Goal: Information Seeking & Learning: Learn about a topic

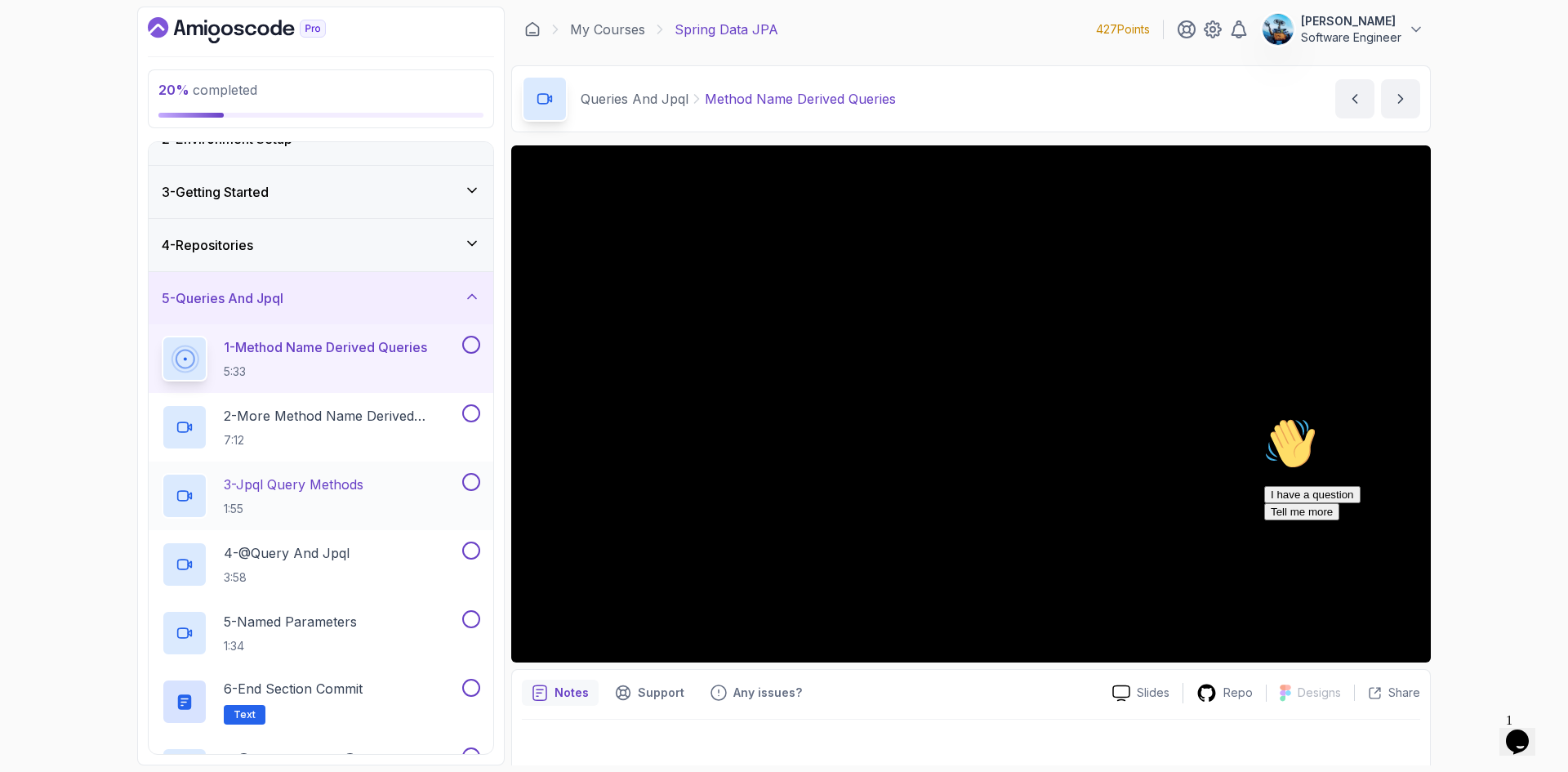
scroll to position [63, 0]
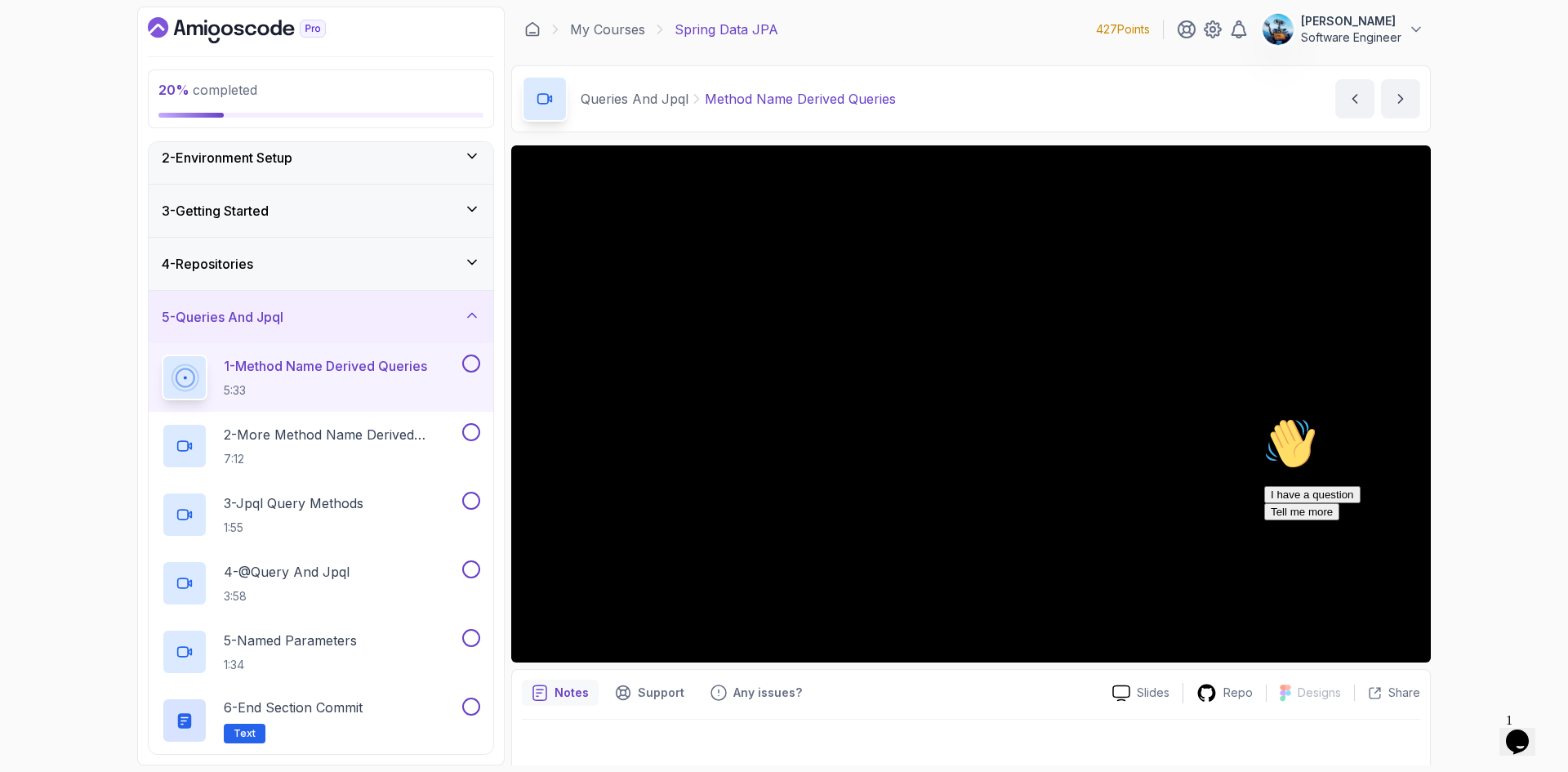
drag, startPoint x: 1534, startPoint y: 533, endPoint x: 2786, endPoint y: 943, distance: 1317.4
click at [1265, 417] on icon "Chat attention grabber" at bounding box center [1265, 417] width 0 height 0
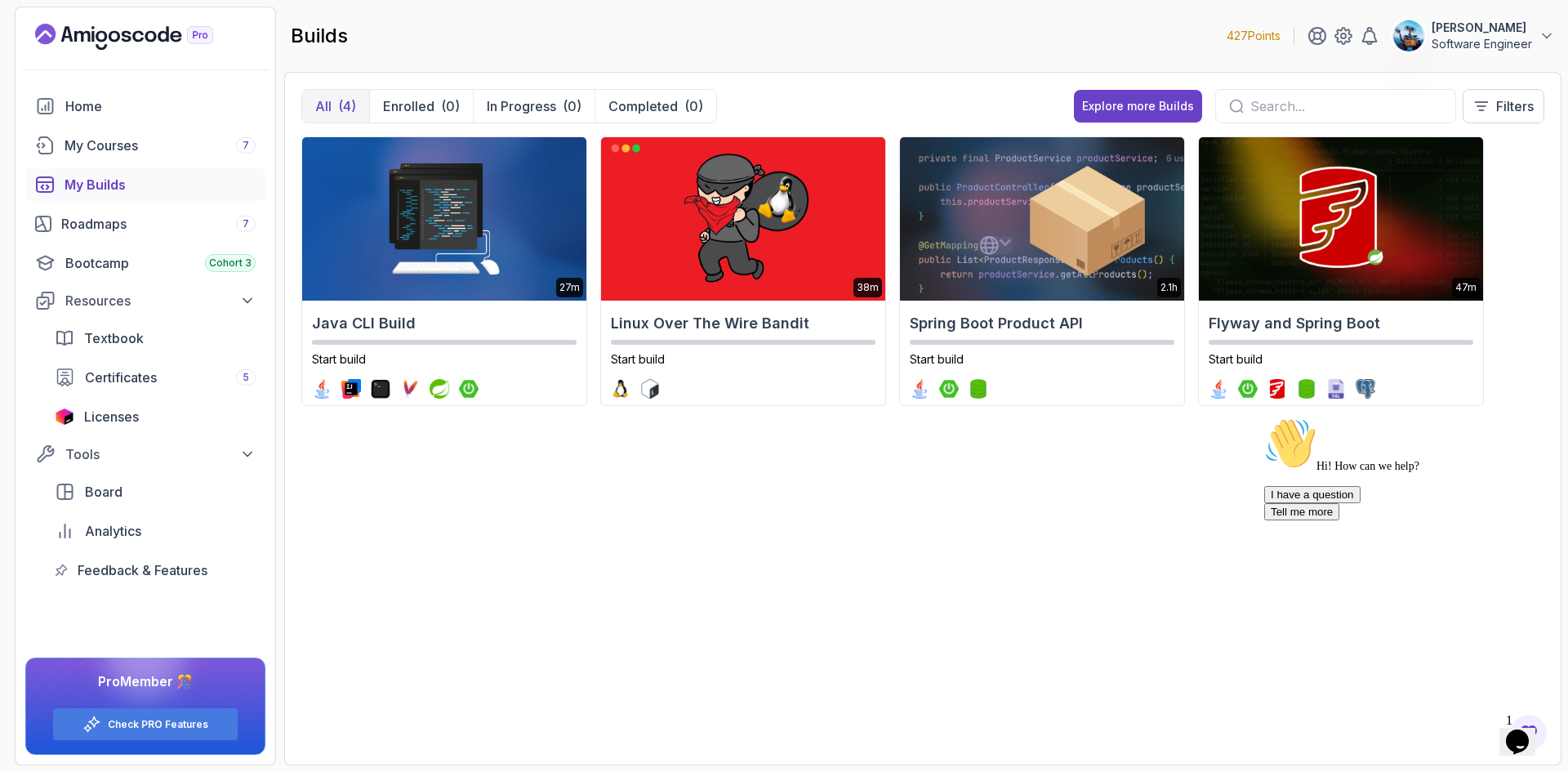
drag, startPoint x: 158, startPoint y: 711, endPoint x: 685, endPoint y: 746, distance: 528.2
click at [701, 766] on section "427 Points [PERSON_NAME] Software Engineer Home My Courses 7 My Builds Roadmaps…" at bounding box center [784, 386] width 1568 height 772
click at [170, 727] on link "Check PRO Features" at bounding box center [158, 725] width 101 height 13
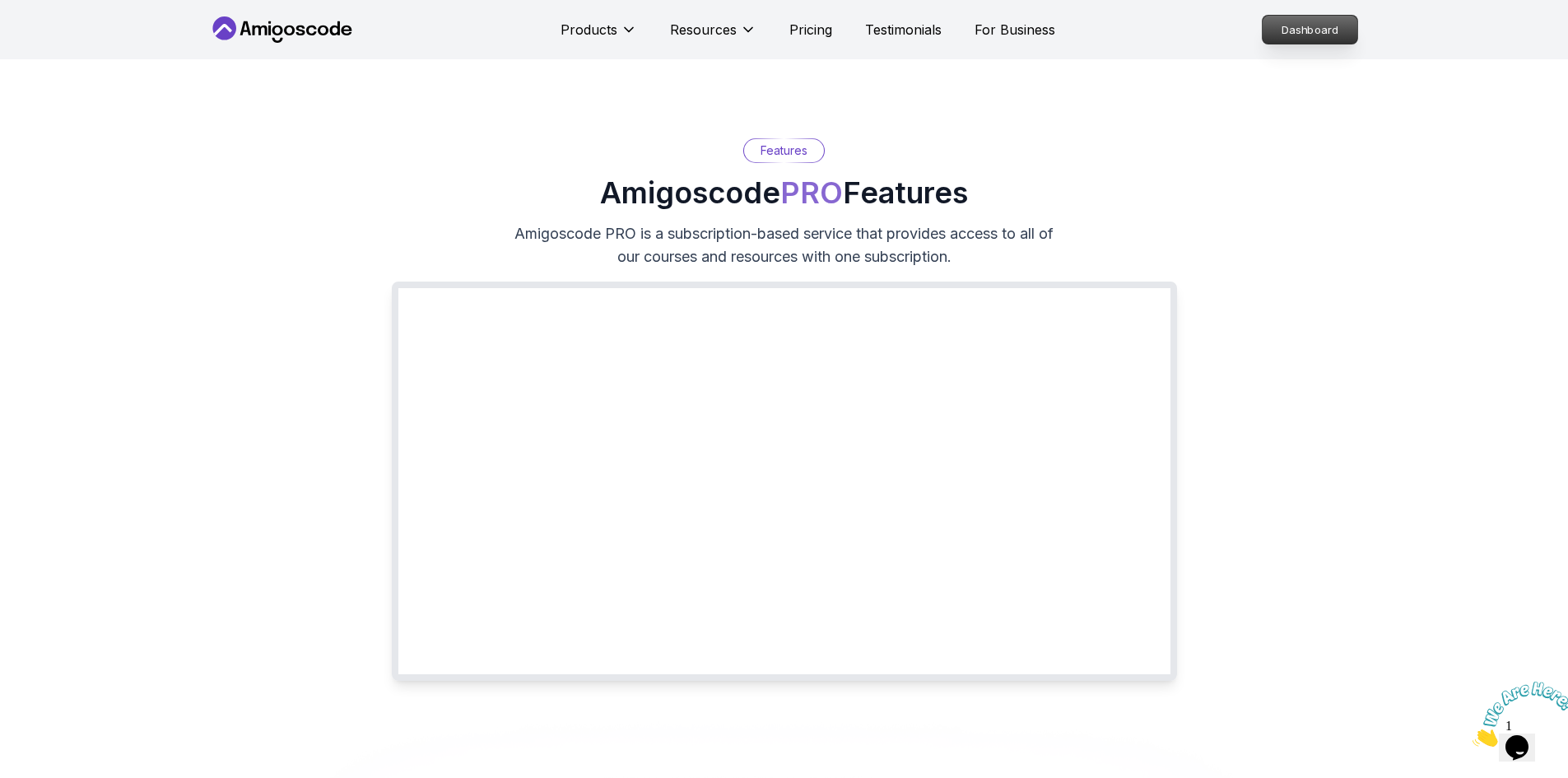
click at [1298, 29] on p "Dashboard" at bounding box center [1309, 30] width 95 height 28
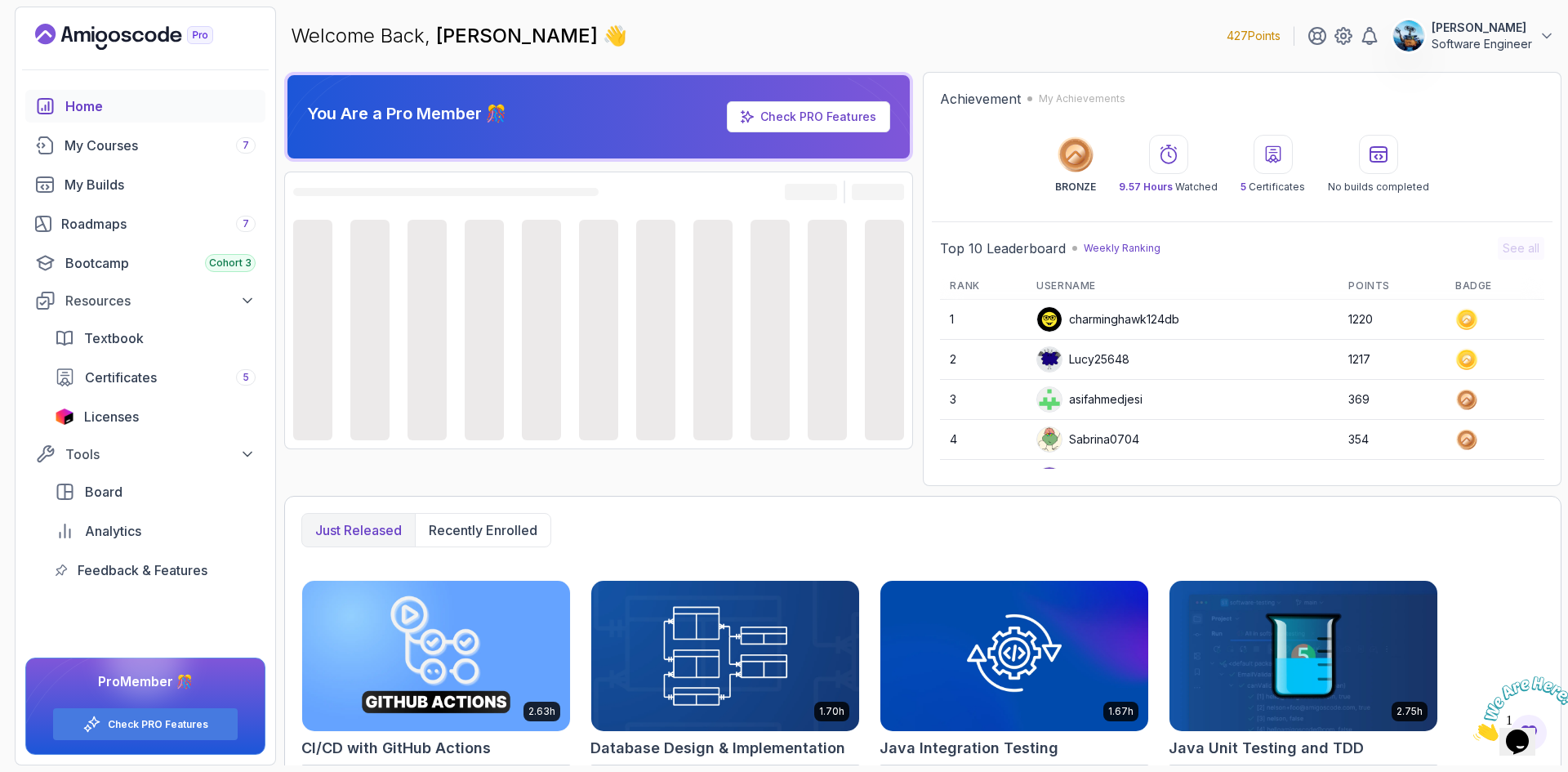
click at [1102, 403] on div "asifahmedjesi" at bounding box center [1089, 399] width 106 height 26
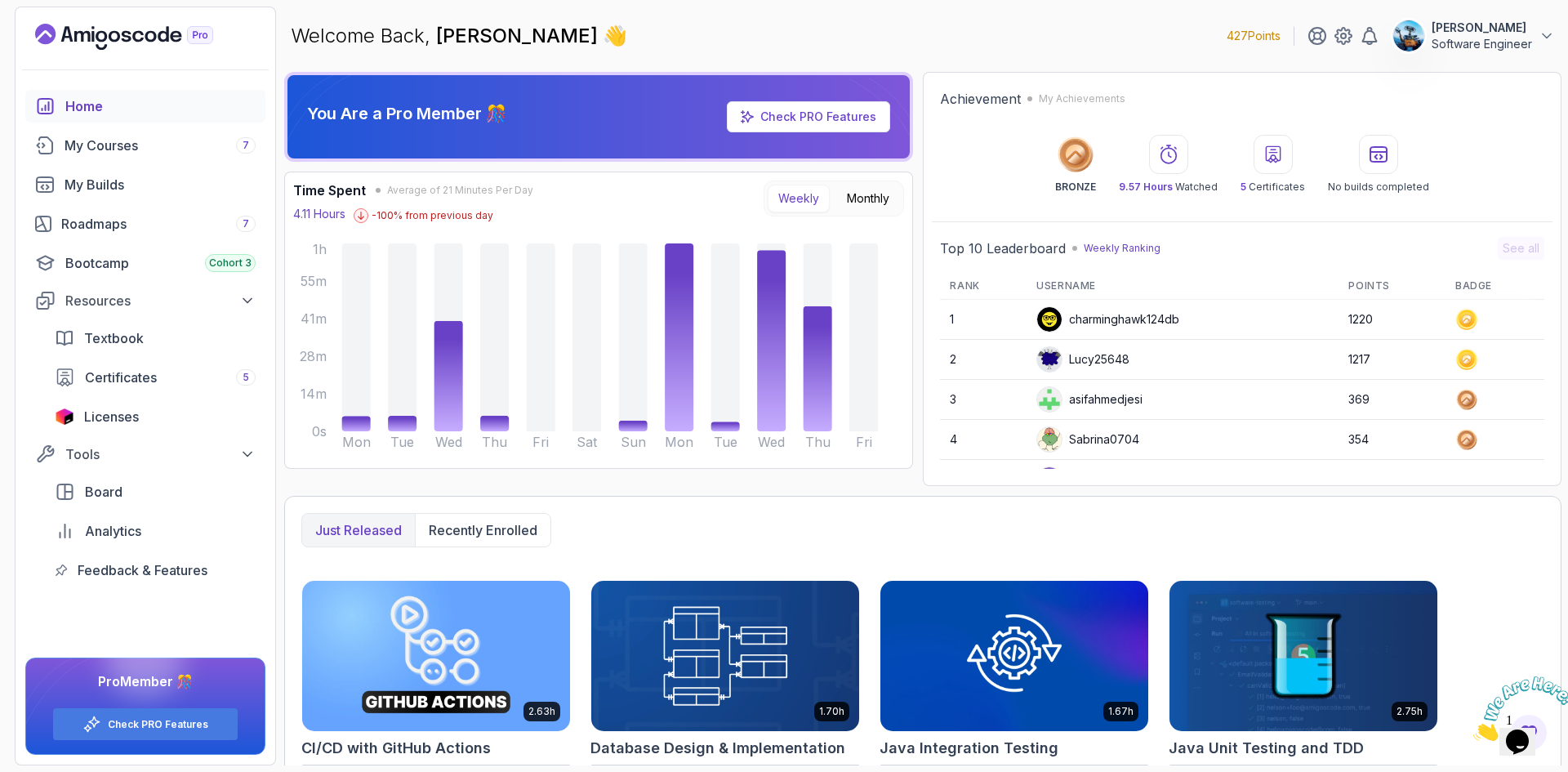
click at [1095, 360] on div "Lucy25648" at bounding box center [1083, 359] width 93 height 26
click at [1086, 405] on div "asifahmedjesi" at bounding box center [1089, 399] width 106 height 26
click at [1076, 357] on div "Lucy25648" at bounding box center [1083, 359] width 93 height 26
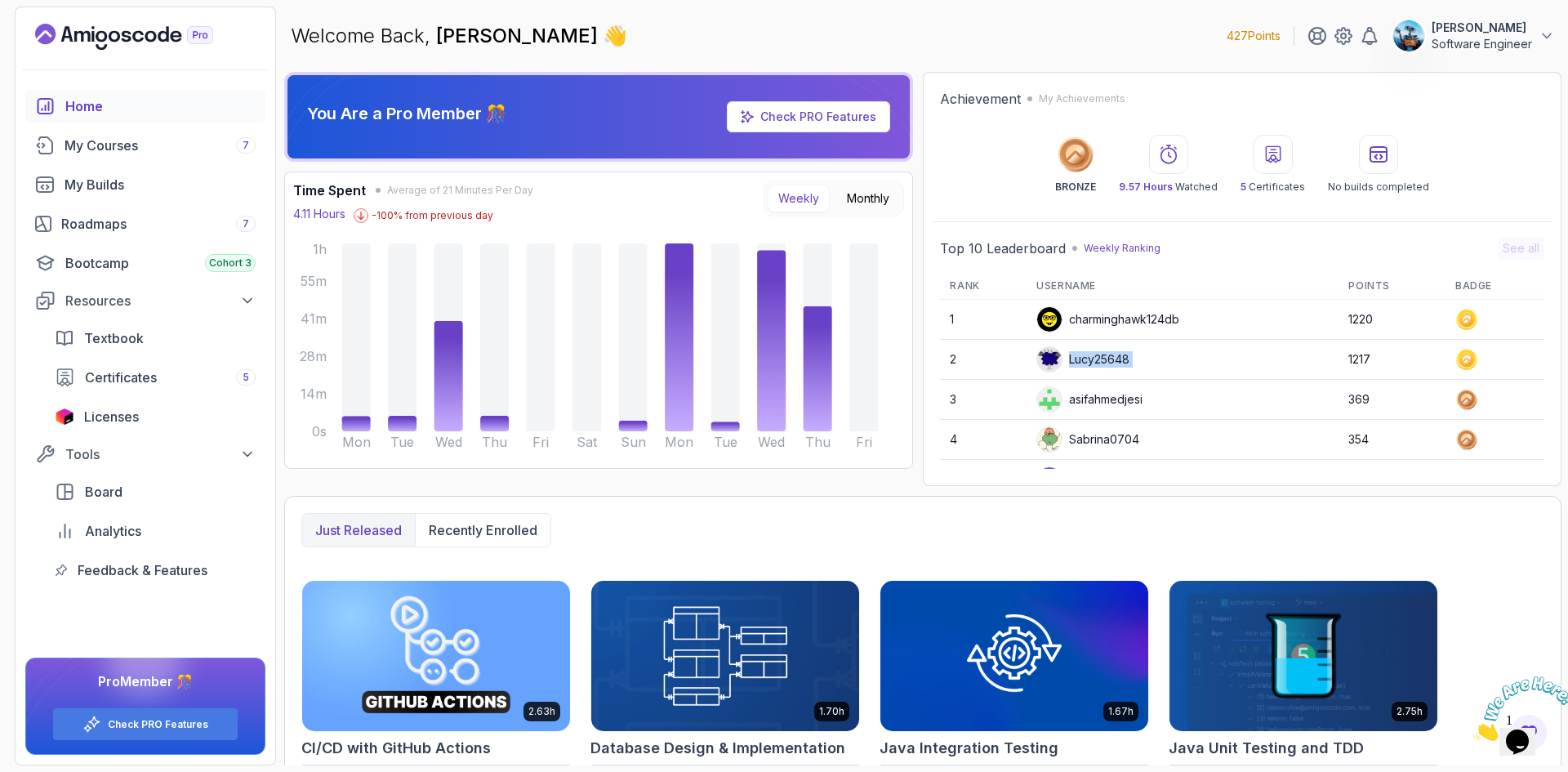
click at [1076, 357] on div "Lucy25648" at bounding box center [1083, 359] width 93 height 26
click at [1072, 182] on p "BRONZE" at bounding box center [1075, 187] width 41 height 13
click at [1352, 356] on td "1217" at bounding box center [1392, 360] width 107 height 41
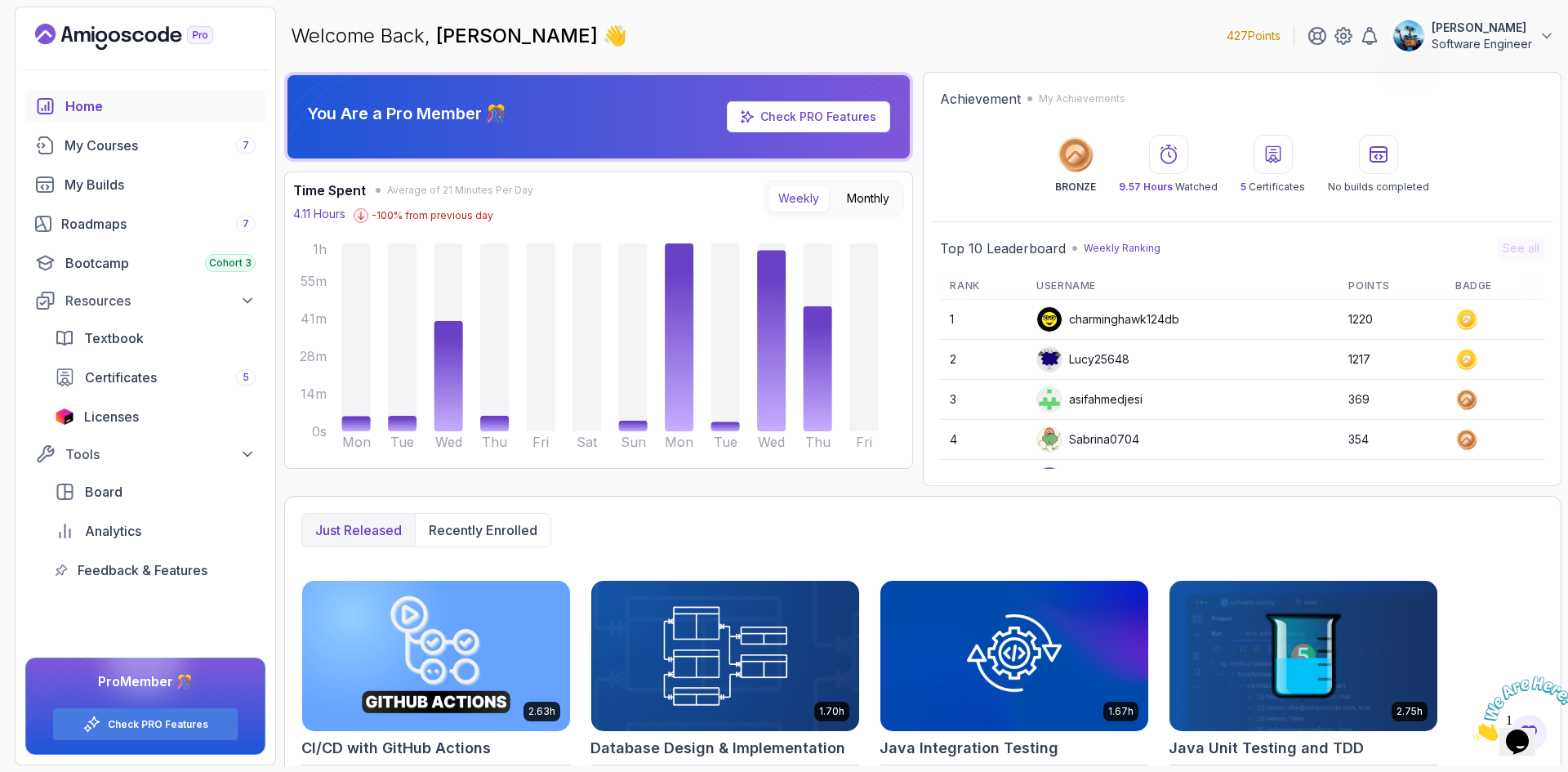
click at [1079, 160] on icon at bounding box center [1076, 154] width 20 height 20
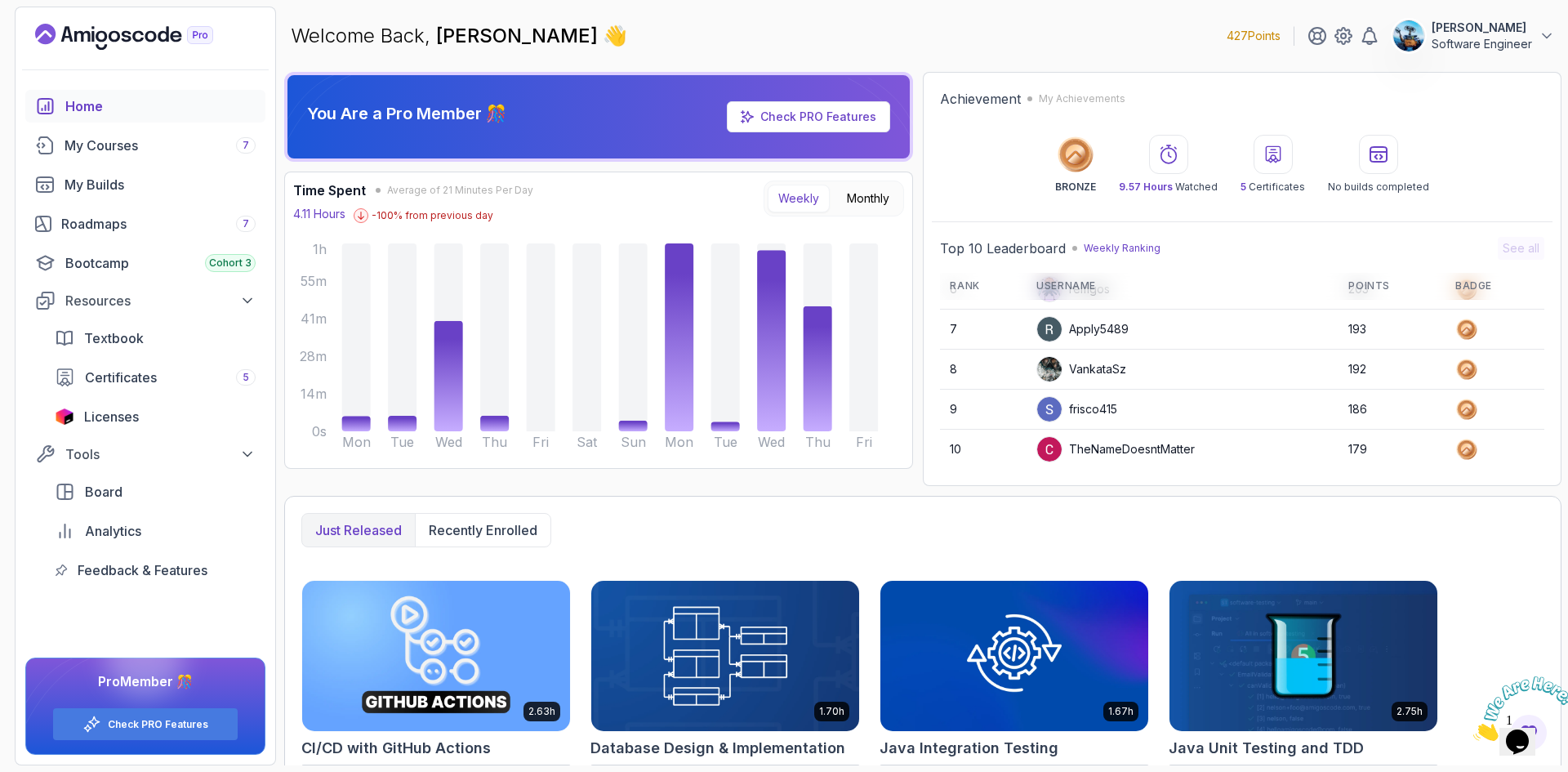
click at [603, 35] on span "👋" at bounding box center [615, 36] width 25 height 26
click at [1361, 110] on div "Achievement My Achievements BRONZE 9.57 Hours Watched 5 Certificates No builds …" at bounding box center [1242, 141] width 620 height 121
drag, startPoint x: 949, startPoint y: 103, endPoint x: 1521, endPoint y: 144, distance: 573.5
click at [1521, 144] on div "Achievement My Achievements BRONZE 9.57 Hours Watched 5 Certificates No builds …" at bounding box center [1242, 141] width 620 height 121
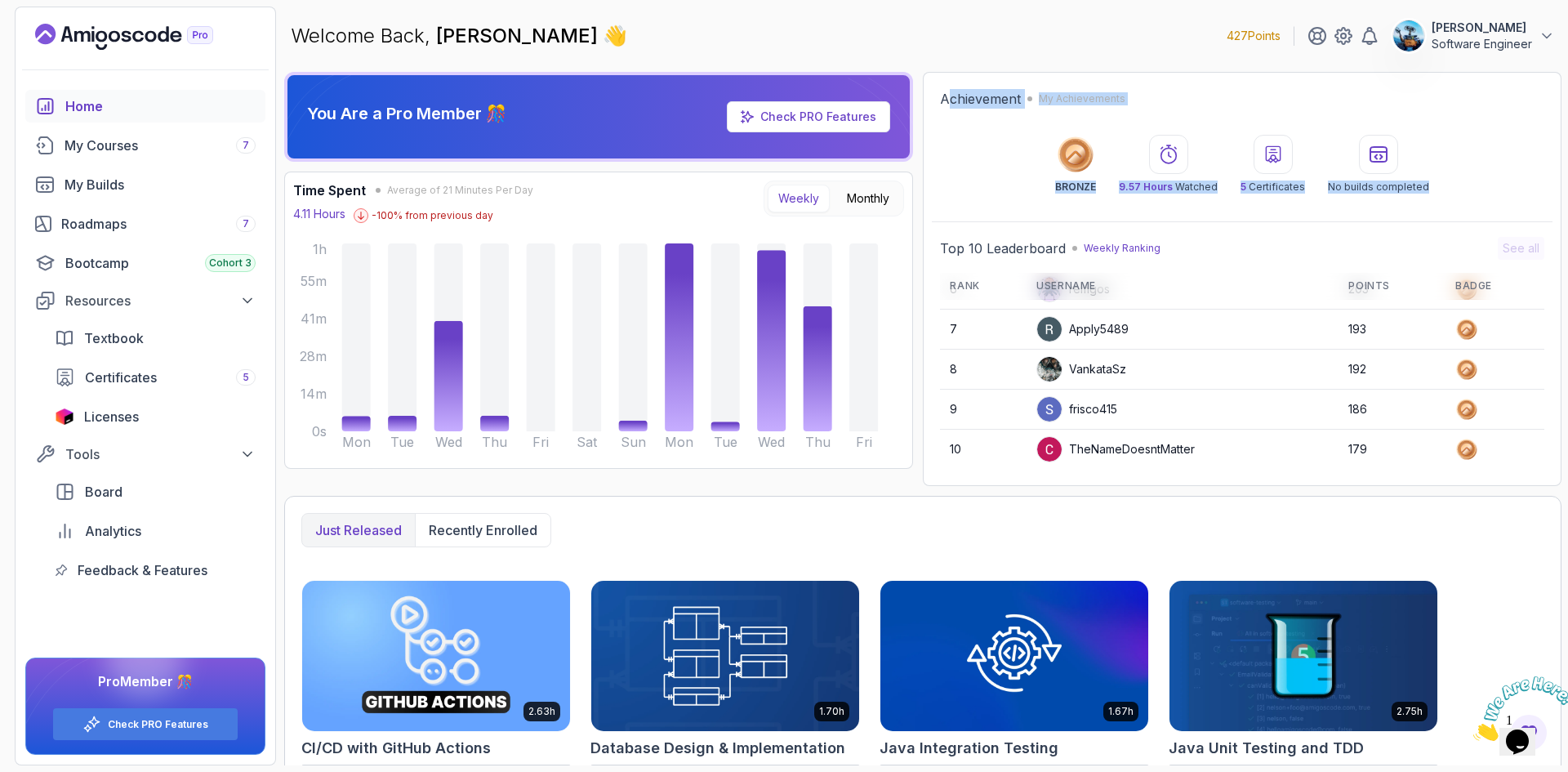
click at [1521, 144] on div "BRONZE 9.57 Hours Watched 5 Certificates No builds completed" at bounding box center [1242, 164] width 605 height 59
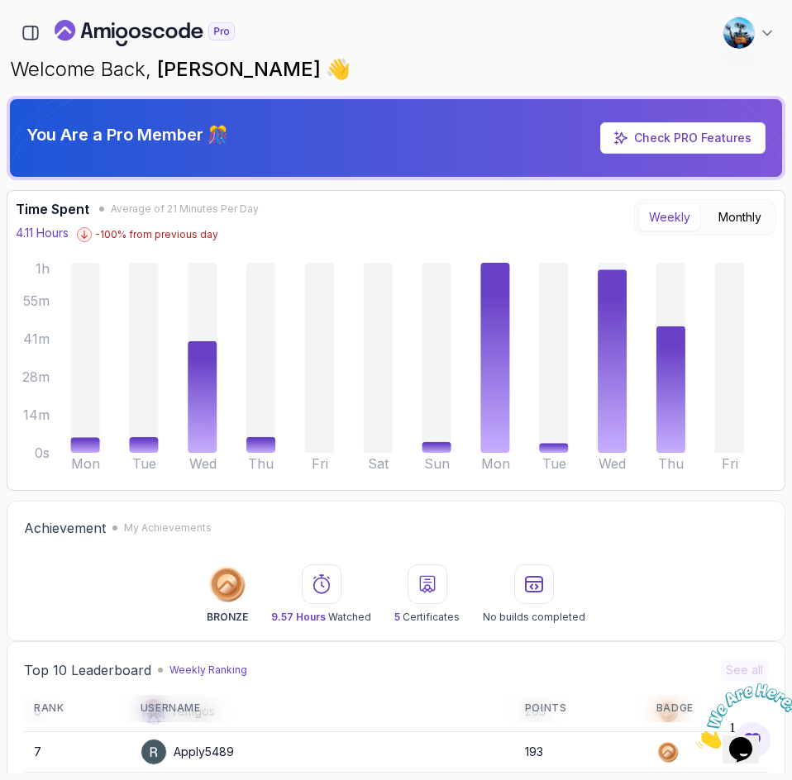
click at [424, 51] on div "Welcome Back, Harpreet Singh 👋 427 Points Harpreet Singh Software Engineer" at bounding box center [396, 70] width 779 height 40
